Goal: Find specific page/section: Find specific page/section

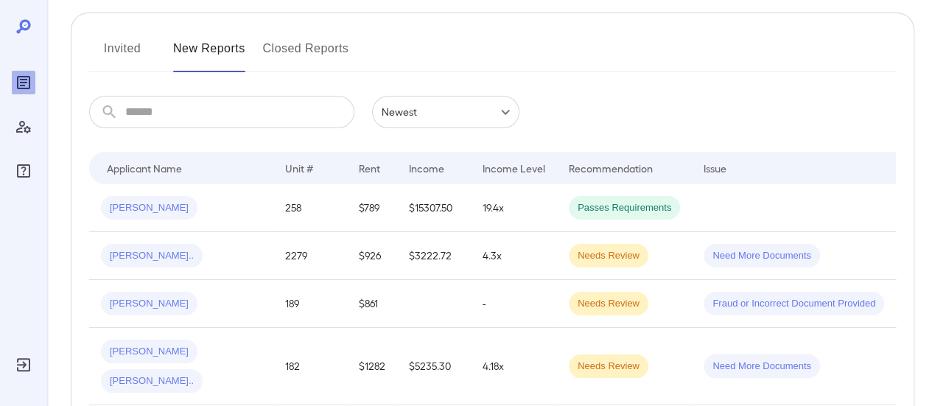
scroll to position [147, 0]
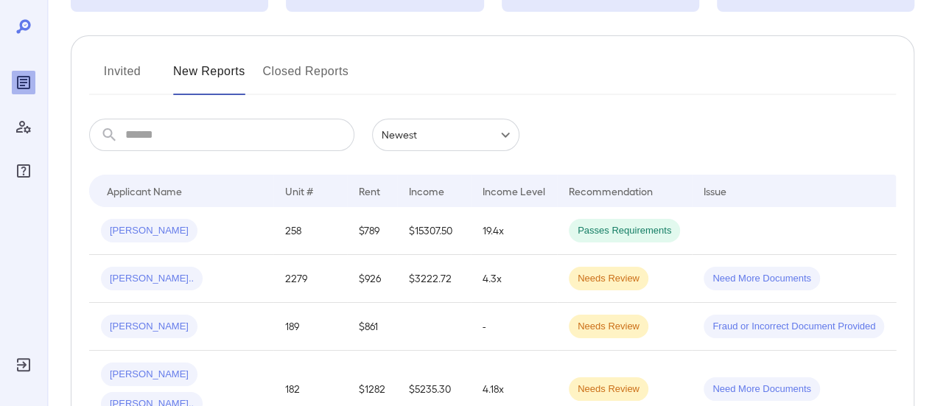
click at [114, 71] on button "Invited" at bounding box center [122, 77] width 66 height 35
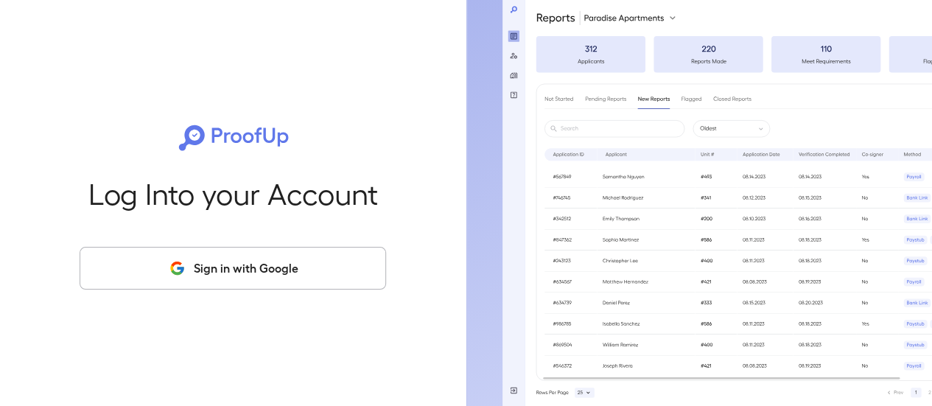
click at [290, 270] on button "Sign in with Google" at bounding box center [233, 268] width 306 height 43
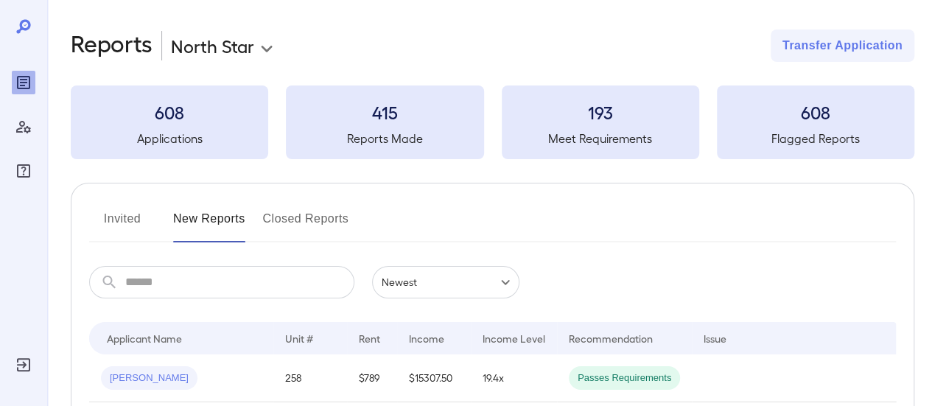
click at [110, 214] on button "Invited" at bounding box center [122, 224] width 66 height 35
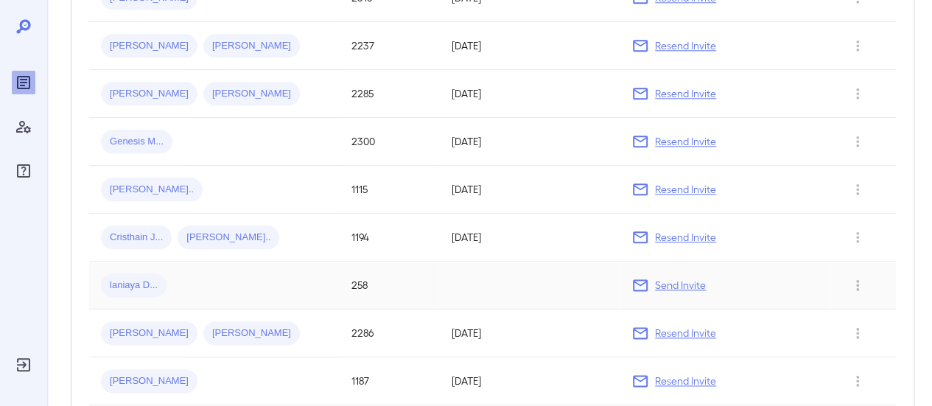
scroll to position [810, 0]
